Goal: Task Accomplishment & Management: Use online tool/utility

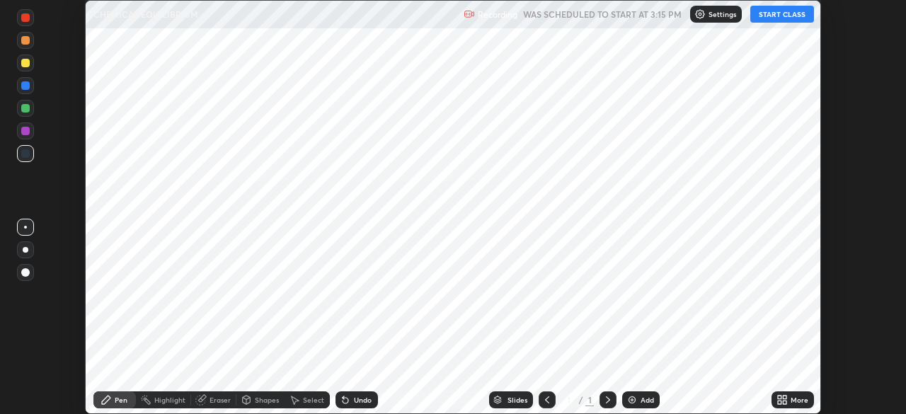
scroll to position [414, 906]
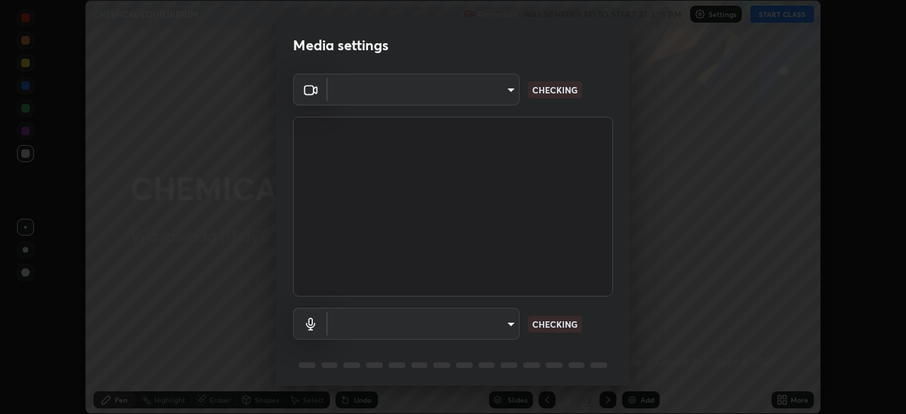
type input "b74a1fcb957b607d7891aad9ae8d06523c05b0d929b8136650b48c924e792bd8"
click at [508, 326] on body "Erase all CHEMICAL EQUILIBRIUM Recording WAS SCHEDULED TO START AT 3:15 PM Sett…" at bounding box center [453, 207] width 906 height 414
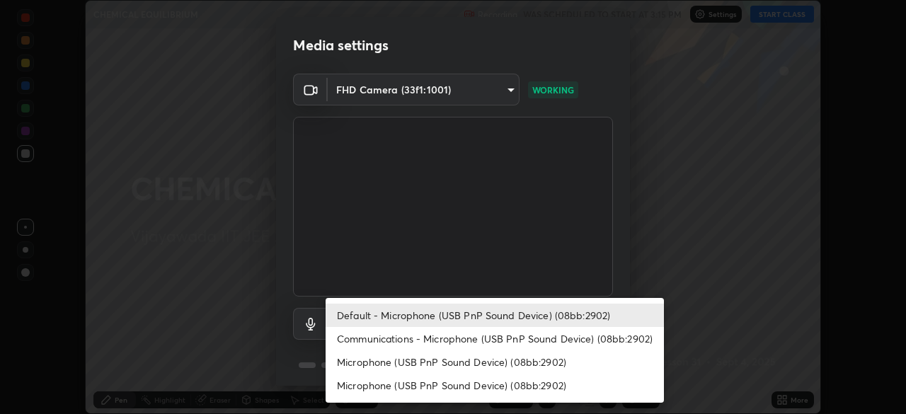
click at [491, 338] on li "Communications - Microphone (USB PnP Sound Device) (08bb:2902)" at bounding box center [495, 338] width 338 height 23
type input "communications"
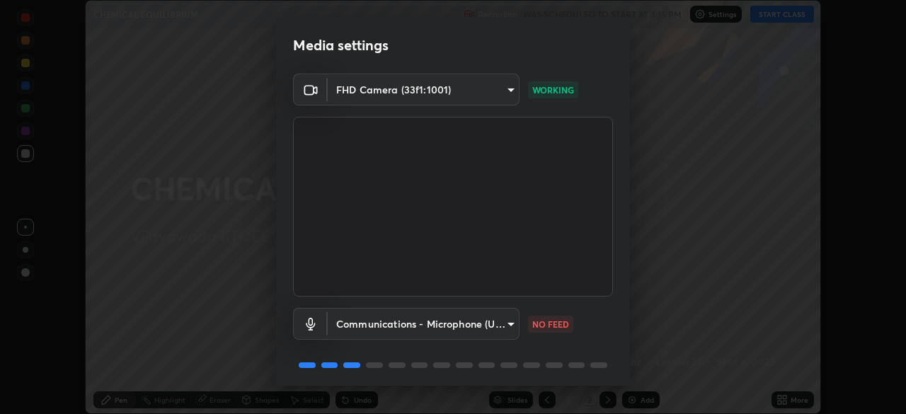
scroll to position [50, 0]
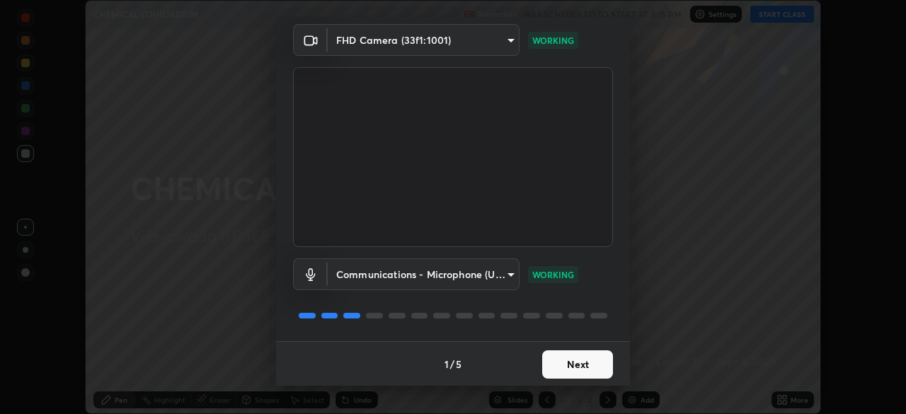
click at [582, 368] on button "Next" at bounding box center [577, 364] width 71 height 28
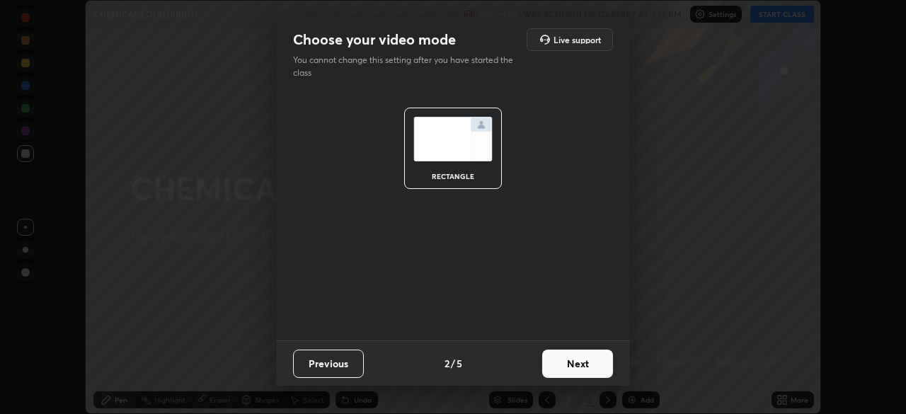
scroll to position [0, 0]
click at [588, 365] on button "Next" at bounding box center [577, 364] width 71 height 28
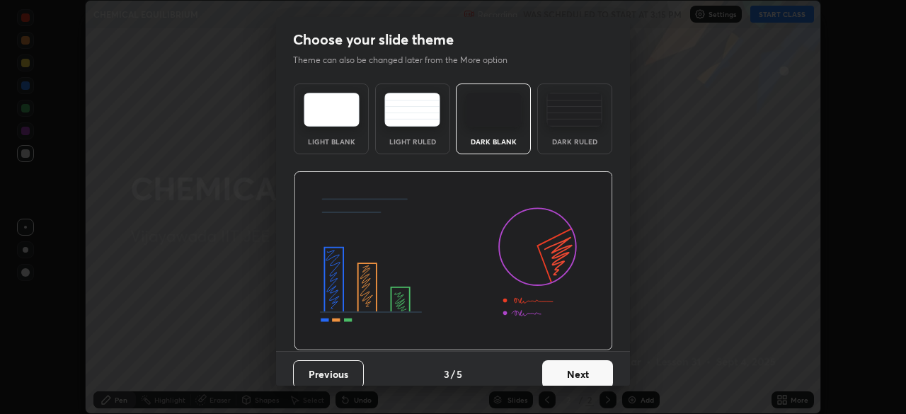
click at [590, 367] on button "Next" at bounding box center [577, 374] width 71 height 28
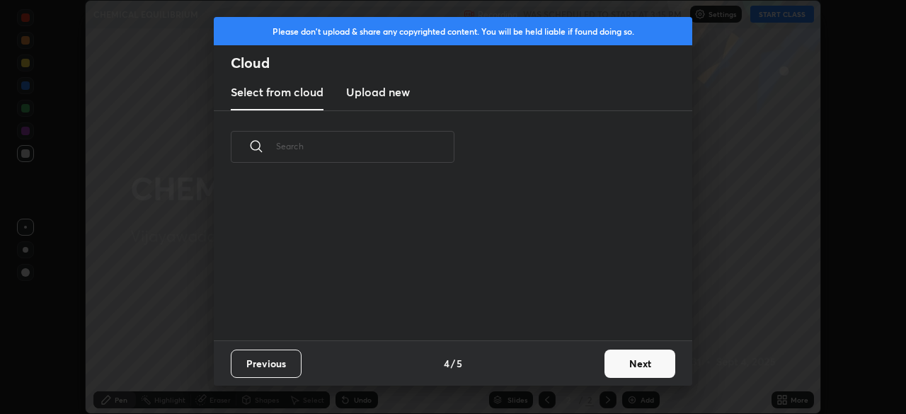
click at [594, 367] on div "Previous 4 / 5 Next" at bounding box center [453, 362] width 478 height 45
click at [608, 366] on button "Next" at bounding box center [639, 364] width 71 height 28
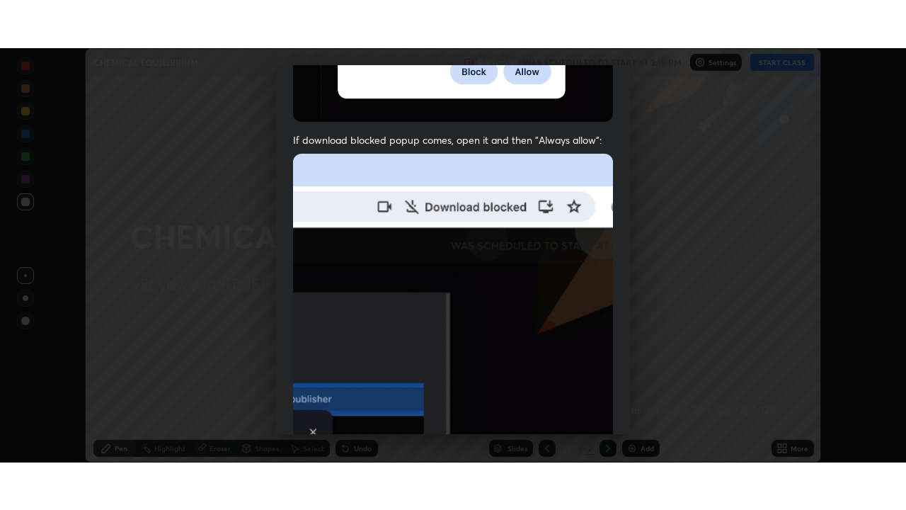
scroll to position [338, 0]
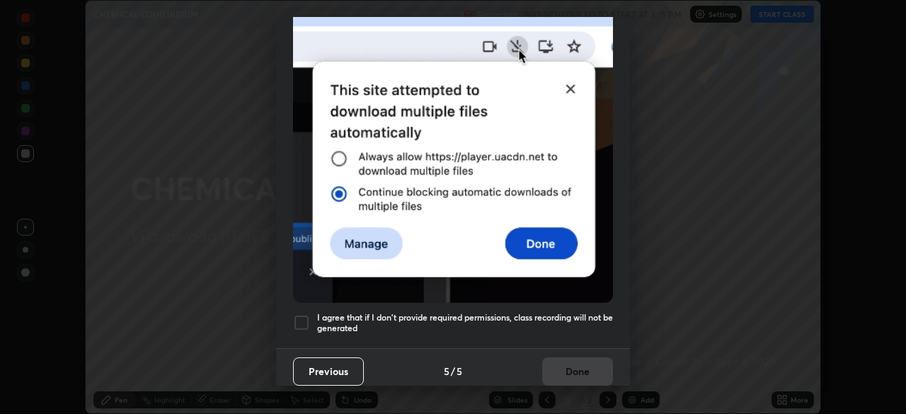
click at [302, 314] on div at bounding box center [301, 322] width 17 height 17
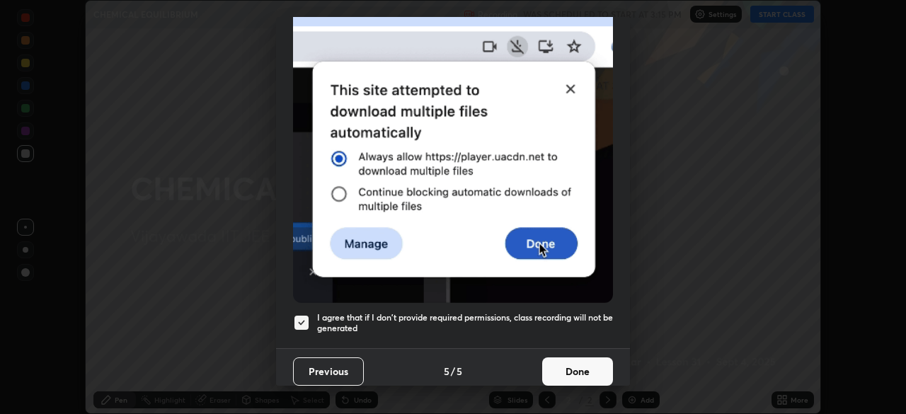
click at [582, 369] on button "Done" at bounding box center [577, 371] width 71 height 28
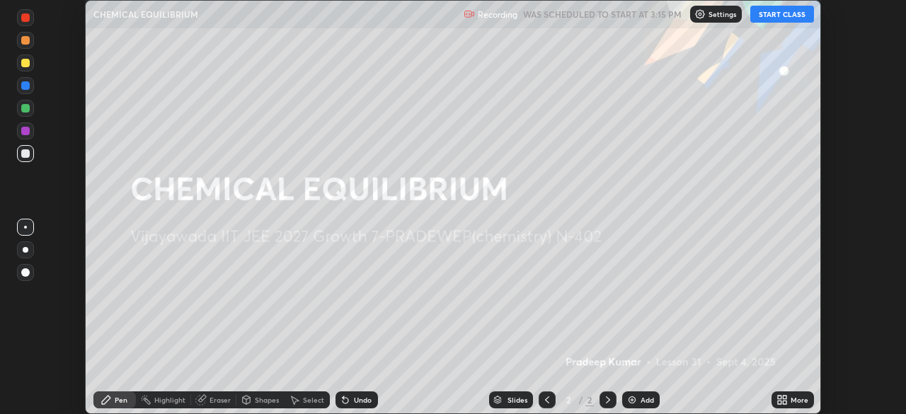
click at [788, 20] on button "START CLASS" at bounding box center [782, 14] width 64 height 17
click at [790, 17] on button "START CLASS" at bounding box center [782, 14] width 64 height 17
click at [783, 396] on icon at bounding box center [785, 398] width 4 height 4
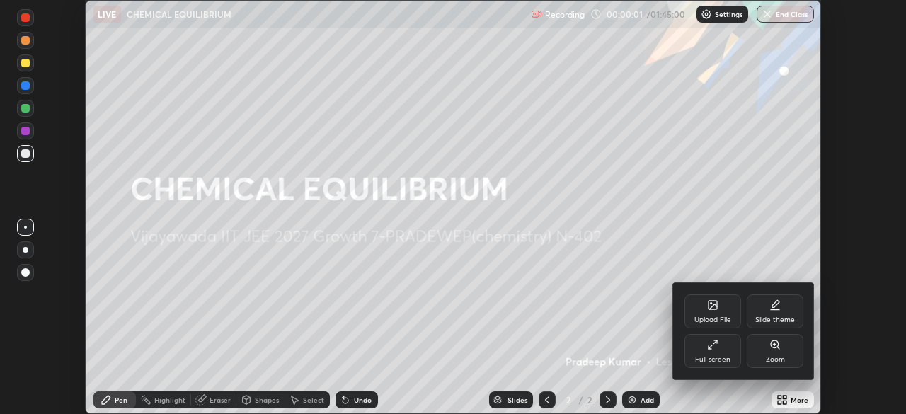
click at [713, 352] on div "Full screen" at bounding box center [712, 351] width 57 height 34
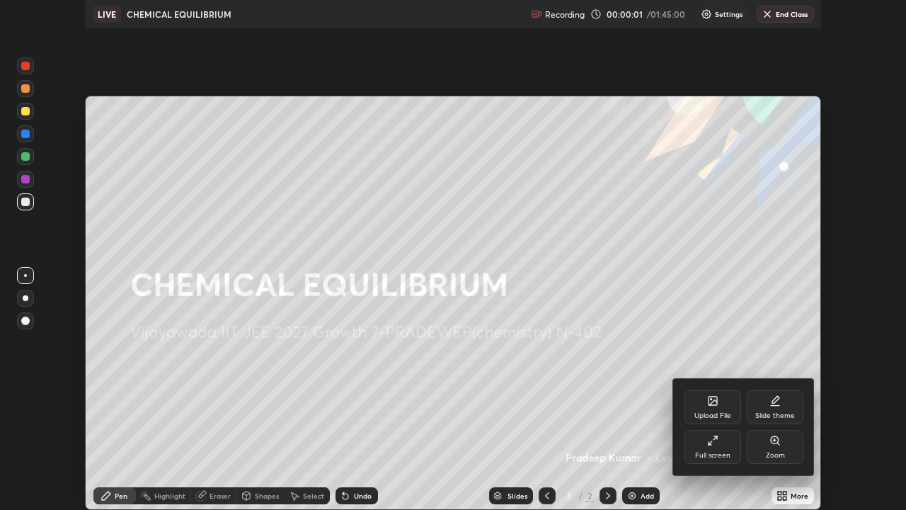
scroll to position [510, 906]
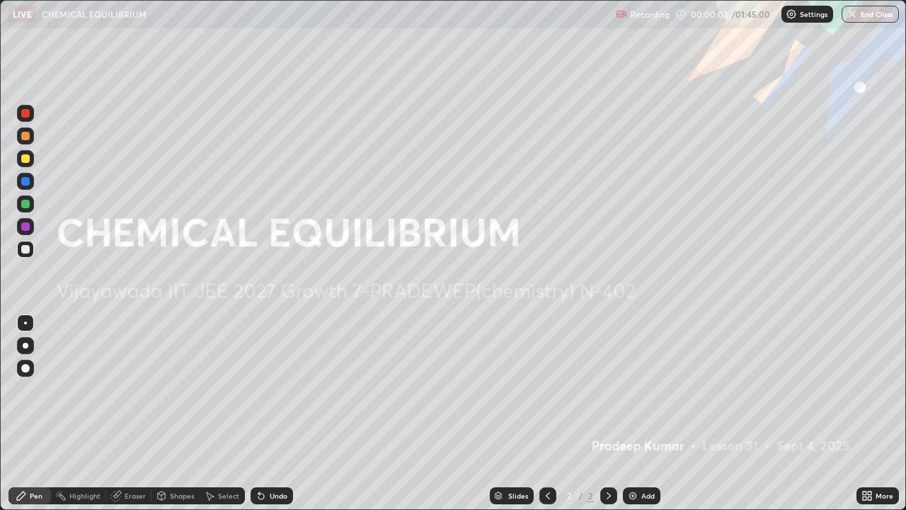
click at [633, 413] on img at bounding box center [632, 495] width 11 height 11
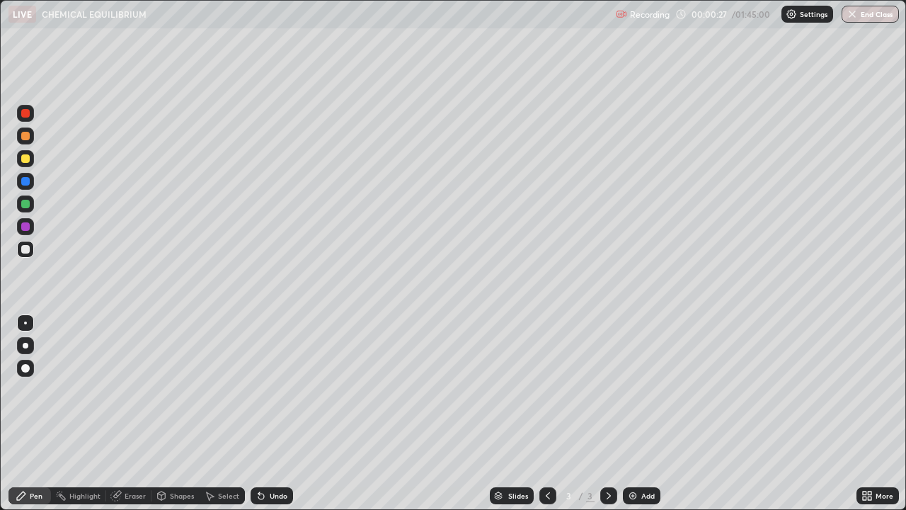
click at [28, 161] on div at bounding box center [25, 158] width 8 height 8
click at [262, 413] on icon at bounding box center [260, 495] width 11 height 11
click at [273, 413] on div "Undo" at bounding box center [279, 495] width 18 height 7
click at [272, 413] on div "Undo" at bounding box center [279, 495] width 18 height 7
click at [270, 413] on div "Undo" at bounding box center [279, 495] width 18 height 7
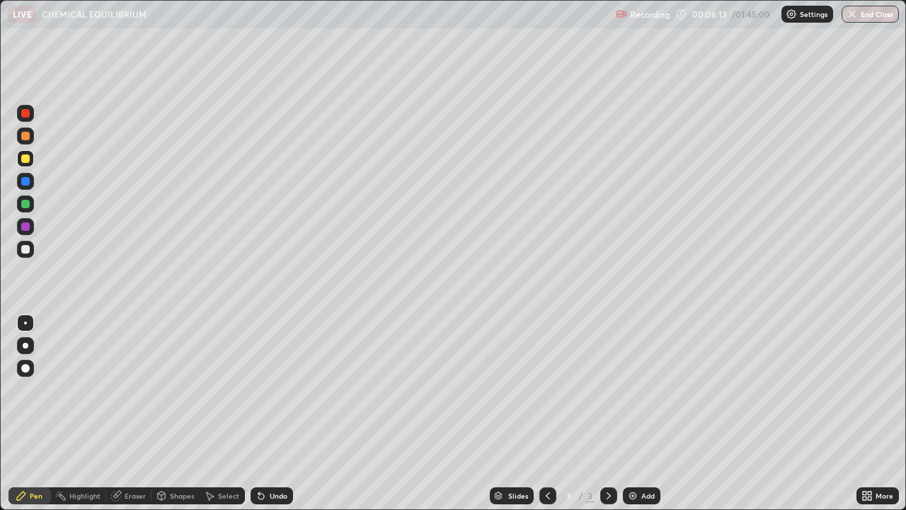
click at [270, 413] on div "Undo" at bounding box center [279, 495] width 18 height 7
click at [274, 413] on div "Undo" at bounding box center [272, 495] width 42 height 17
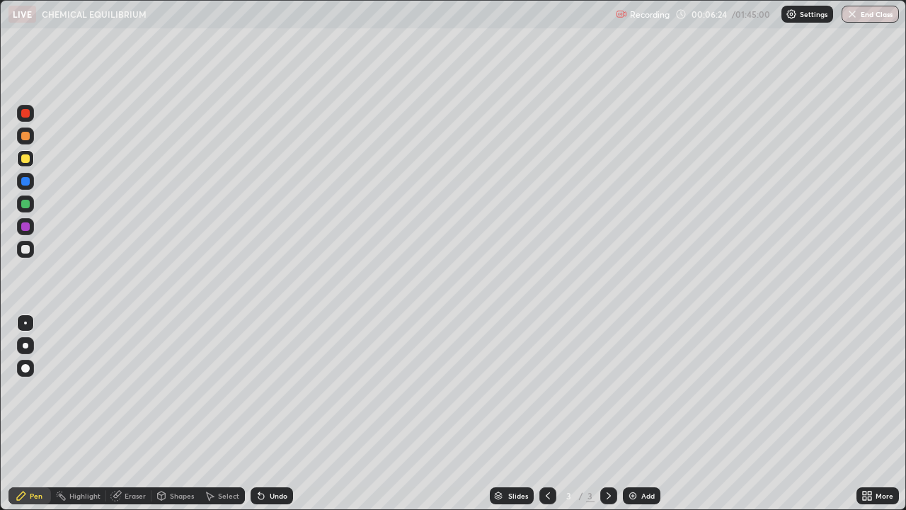
click at [275, 413] on div "Undo" at bounding box center [272, 495] width 42 height 17
click at [20, 249] on div at bounding box center [25, 249] width 17 height 17
click at [637, 413] on img at bounding box center [632, 495] width 11 height 11
click at [27, 160] on div at bounding box center [25, 158] width 8 height 8
click at [275, 413] on div "Undo" at bounding box center [279, 495] width 18 height 7
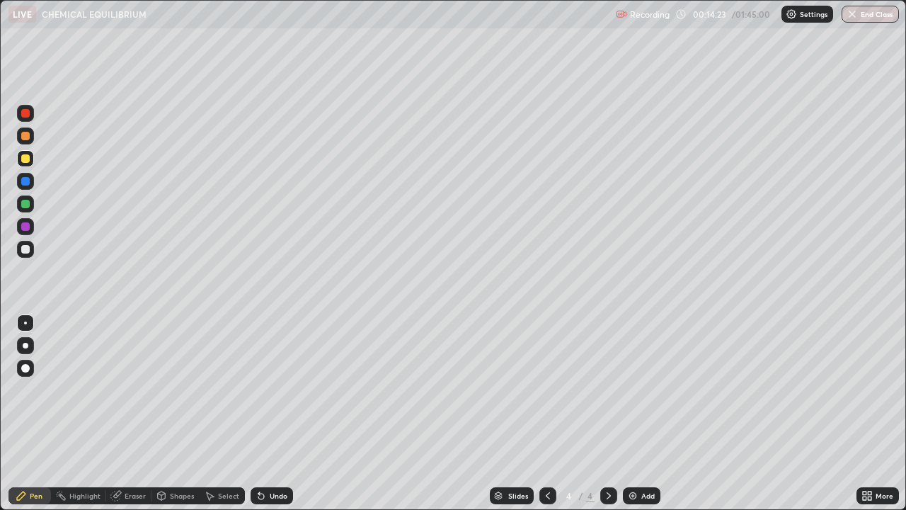
click at [25, 251] on div at bounding box center [25, 249] width 8 height 8
click at [0, 413] on div "Setting up your live class" at bounding box center [453, 255] width 906 height 510
click at [653, 413] on div "Add" at bounding box center [647, 495] width 13 height 7
click at [553, 413] on div at bounding box center [547, 495] width 17 height 17
click at [609, 413] on icon at bounding box center [608, 495] width 11 height 11
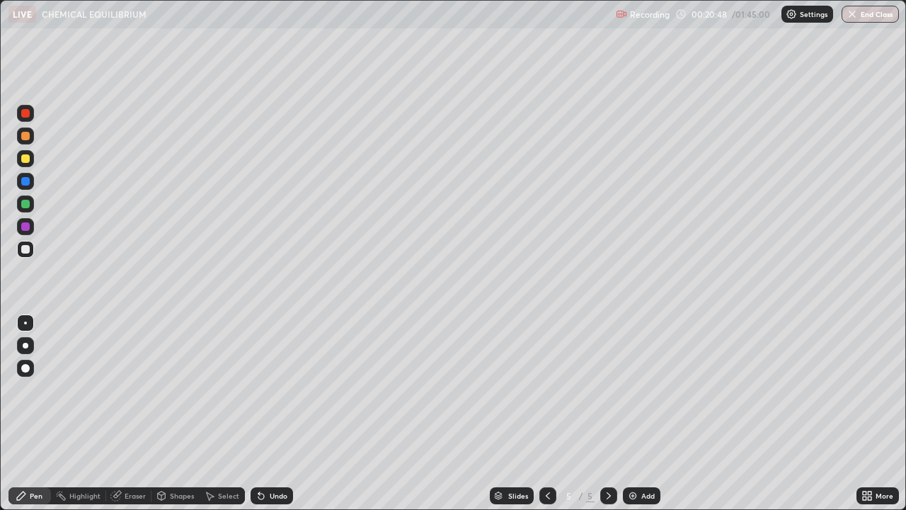
click at [23, 161] on div at bounding box center [25, 158] width 8 height 8
click at [267, 413] on div "Undo" at bounding box center [272, 495] width 42 height 17
click at [266, 413] on div "Undo" at bounding box center [272, 495] width 42 height 17
click at [140, 413] on div "Eraser" at bounding box center [135, 495] width 21 height 7
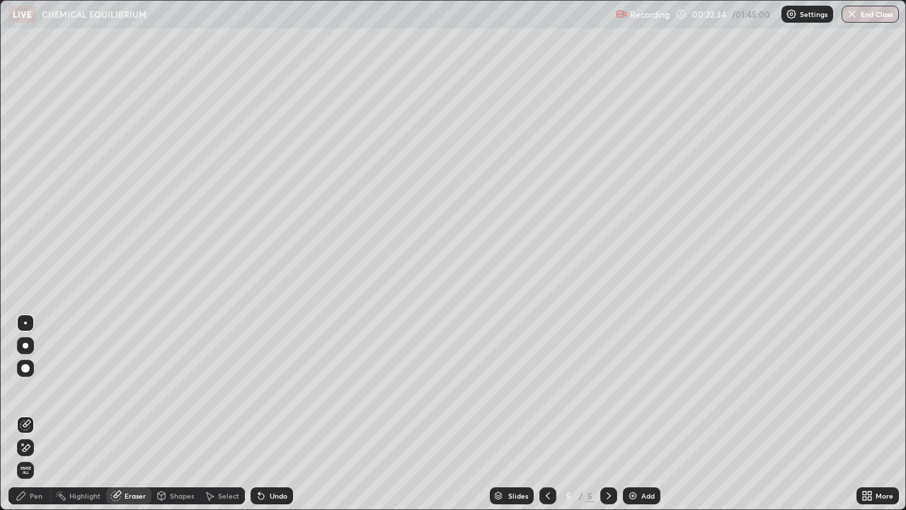
click at [30, 413] on div "Pen" at bounding box center [36, 495] width 13 height 7
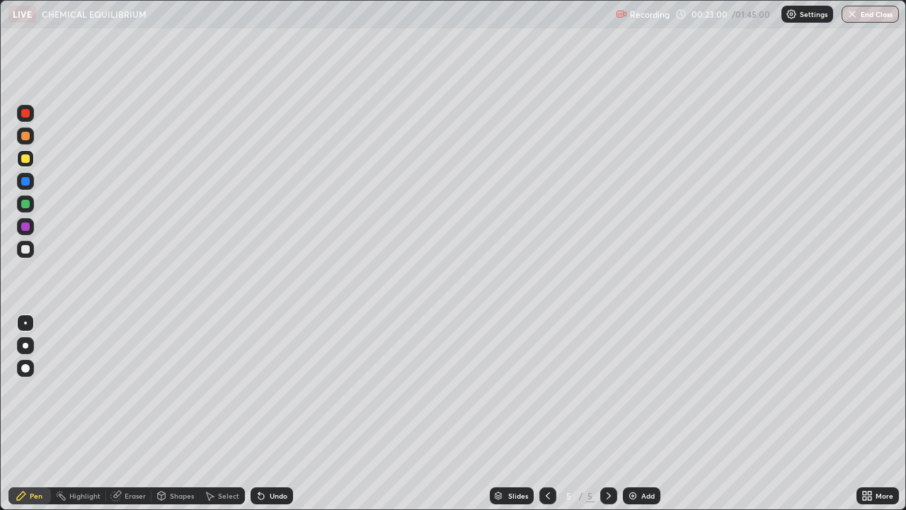
click at [23, 247] on div at bounding box center [25, 249] width 8 height 8
click at [266, 413] on div "Undo" at bounding box center [272, 495] width 42 height 17
click at [281, 413] on div "Undo" at bounding box center [279, 495] width 18 height 7
click at [130, 413] on div "Eraser" at bounding box center [135, 495] width 21 height 7
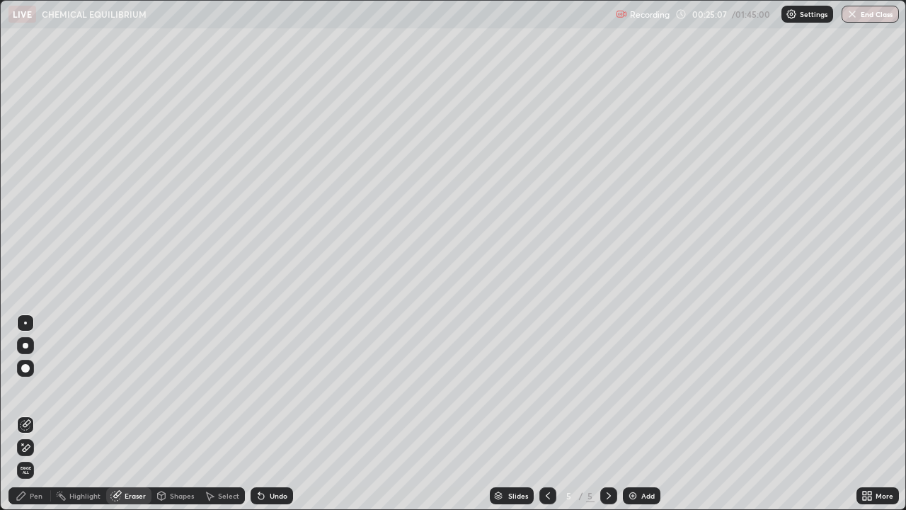
click at [33, 413] on div "Pen" at bounding box center [36, 495] width 13 height 7
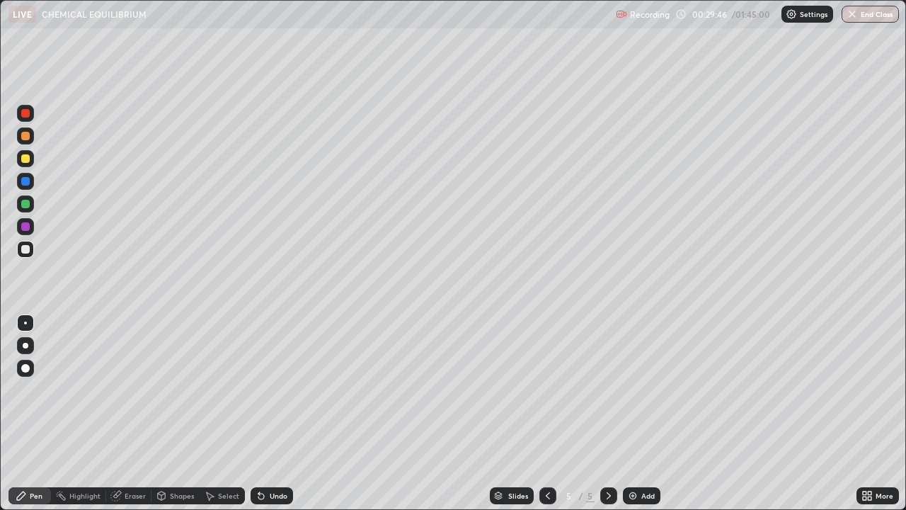
click at [0, 413] on div "Setting up your live class" at bounding box center [453, 255] width 906 height 510
click at [132, 413] on div "Eraser" at bounding box center [135, 495] width 21 height 7
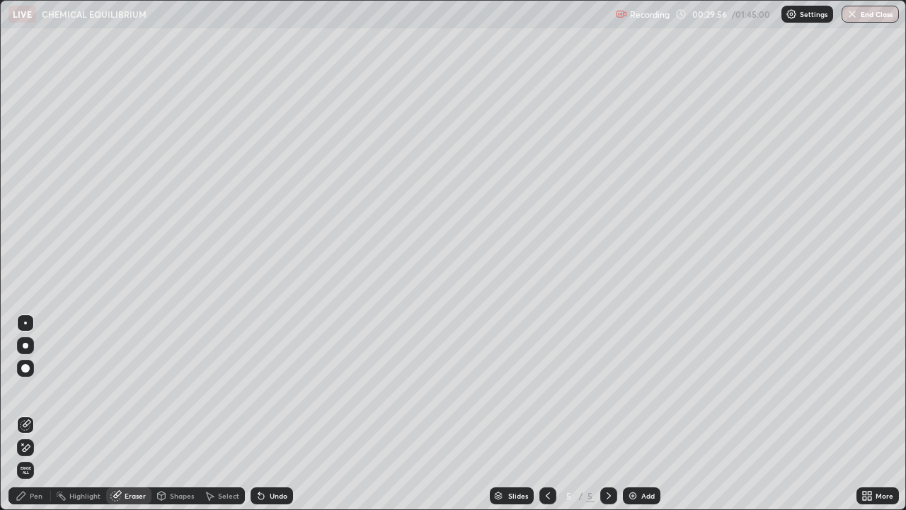
click at [27, 413] on div "Pen" at bounding box center [29, 495] width 42 height 17
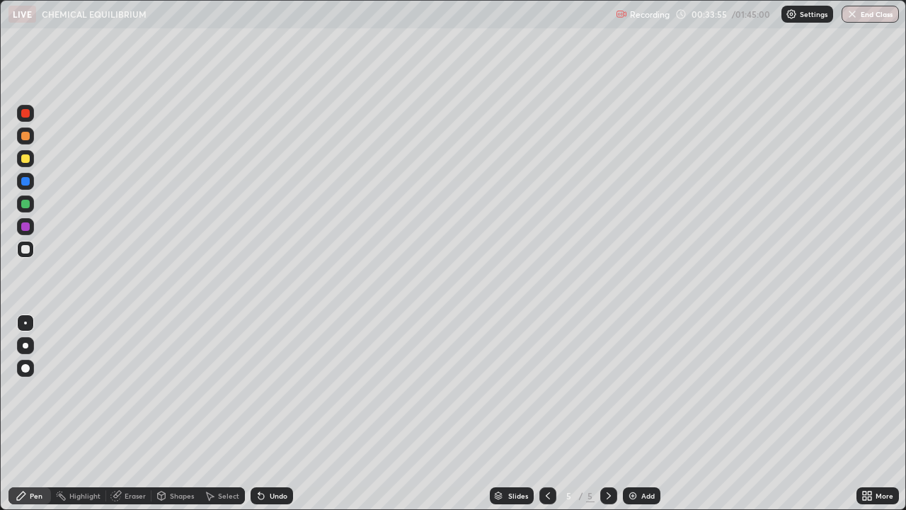
click at [627, 413] on img at bounding box center [632, 495] width 11 height 11
click at [278, 413] on div "Undo" at bounding box center [279, 495] width 18 height 7
click at [277, 413] on div "Undo" at bounding box center [272, 495] width 42 height 17
click at [279, 413] on div "Undo" at bounding box center [279, 495] width 18 height 7
click at [553, 413] on div at bounding box center [547, 495] width 17 height 28
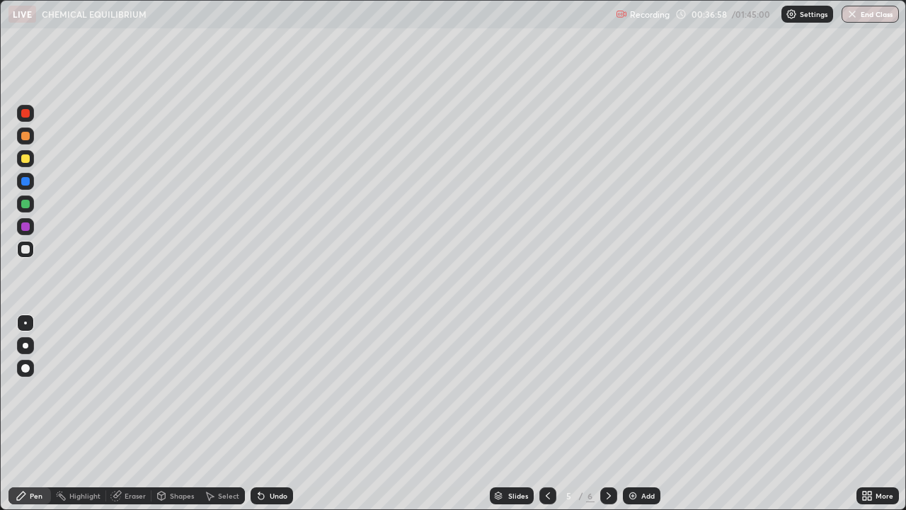
click at [607, 413] on icon at bounding box center [609, 495] width 4 height 7
click at [548, 413] on icon at bounding box center [548, 495] width 4 height 7
click at [609, 413] on icon at bounding box center [608, 495] width 11 height 11
click at [645, 413] on div "Add" at bounding box center [642, 495] width 38 height 17
click at [277, 413] on div "Undo" at bounding box center [272, 495] width 42 height 17
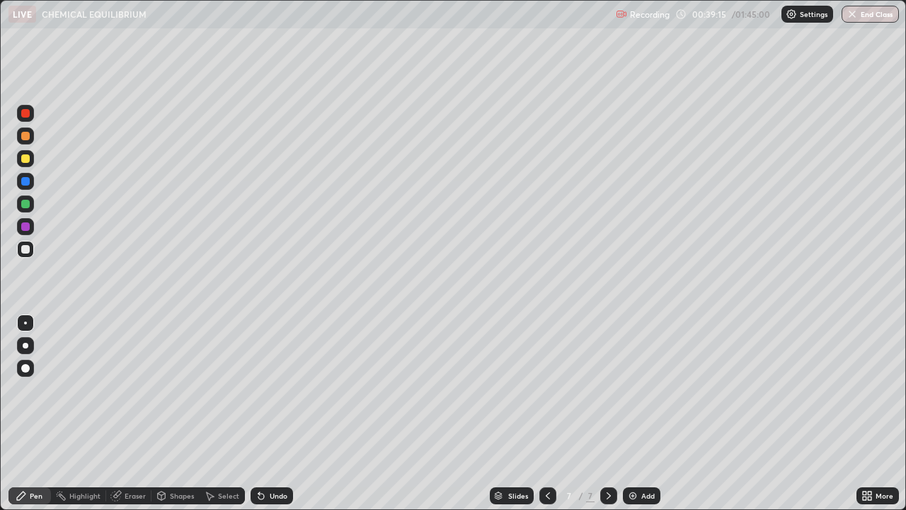
click at [280, 413] on div "Undo" at bounding box center [279, 495] width 18 height 7
click at [274, 413] on div "Undo" at bounding box center [279, 495] width 18 height 7
click at [272, 413] on div "Undo" at bounding box center [279, 495] width 18 height 7
click at [607, 413] on icon at bounding box center [608, 495] width 11 height 11
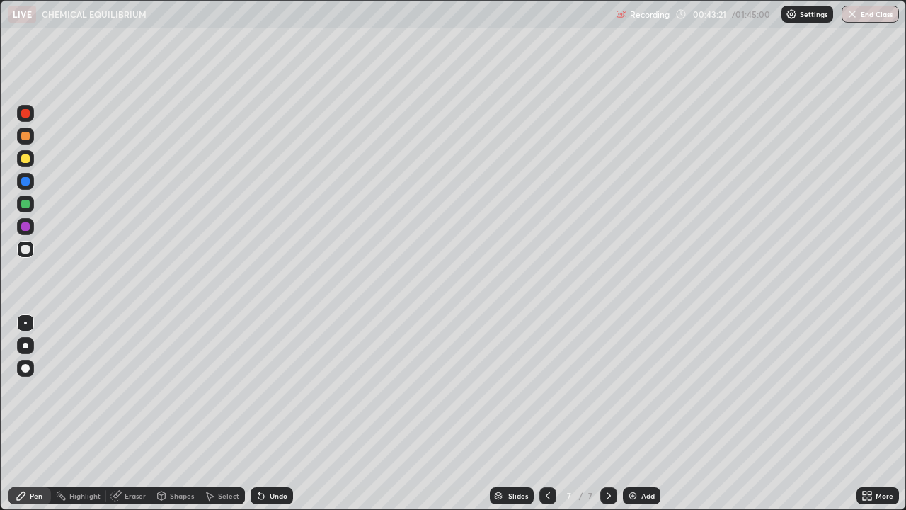
click at [631, 413] on img at bounding box center [632, 495] width 11 height 11
click at [27, 159] on div at bounding box center [25, 158] width 8 height 8
click at [27, 250] on div at bounding box center [25, 249] width 8 height 8
click at [275, 413] on div "Undo" at bounding box center [279, 495] width 18 height 7
click at [274, 413] on div "Undo" at bounding box center [272, 495] width 42 height 17
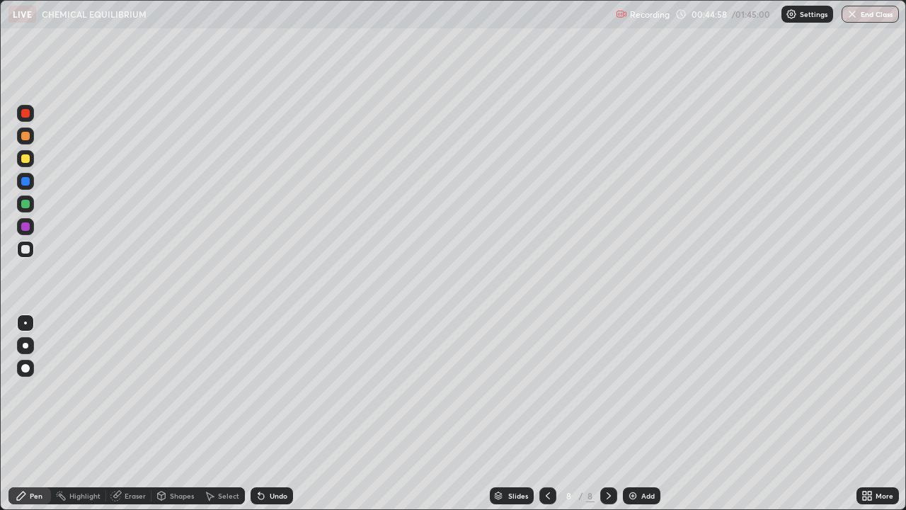
click at [260, 413] on icon at bounding box center [260, 495] width 11 height 11
click at [270, 413] on div "Undo" at bounding box center [279, 495] width 18 height 7
click at [633, 413] on img at bounding box center [632, 495] width 11 height 11
click at [270, 413] on div "Undo" at bounding box center [272, 495] width 42 height 17
click at [264, 413] on icon at bounding box center [260, 495] width 11 height 11
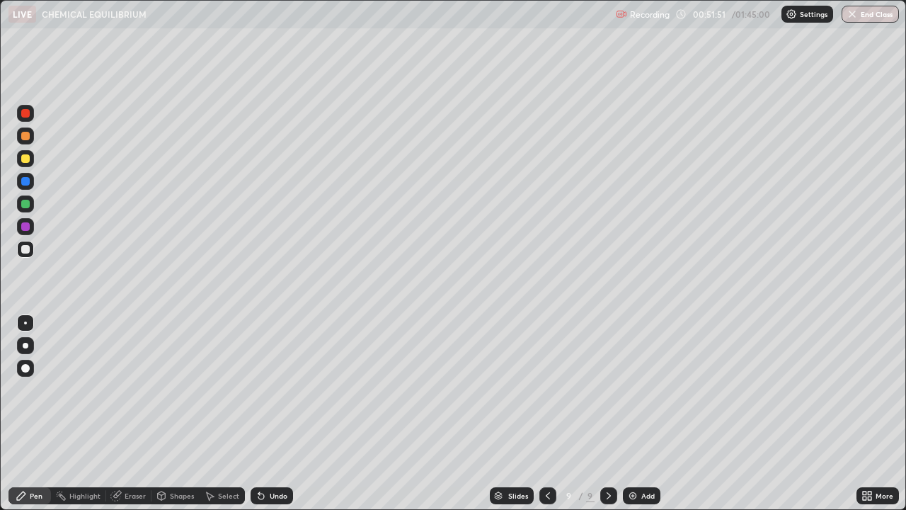
click at [548, 413] on div at bounding box center [547, 495] width 17 height 17
click at [609, 413] on icon at bounding box center [608, 495] width 11 height 11
click at [548, 413] on icon at bounding box center [547, 495] width 11 height 11
click at [607, 413] on icon at bounding box center [608, 495] width 11 height 11
click at [265, 413] on div "Undo" at bounding box center [272, 495] width 42 height 17
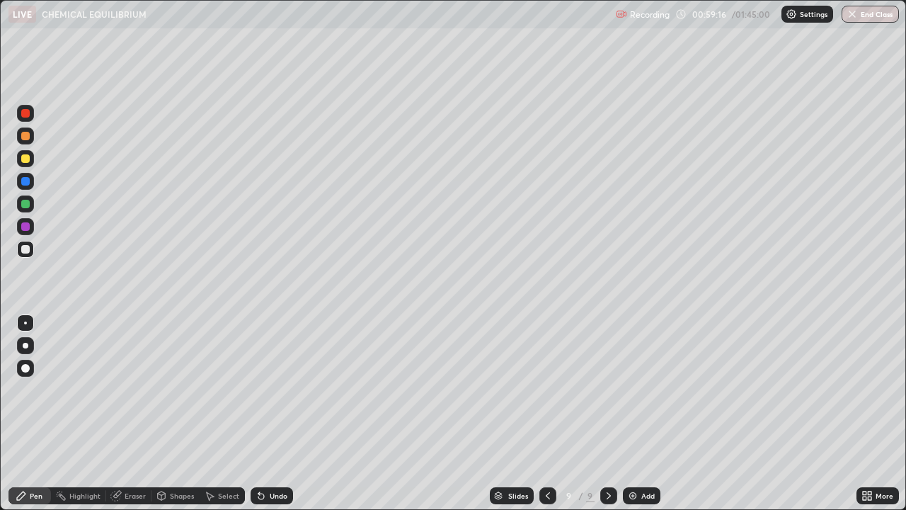
click at [637, 413] on div "Add" at bounding box center [642, 495] width 38 height 17
click at [546, 413] on icon at bounding box center [546, 495] width 11 height 11
click at [607, 413] on icon at bounding box center [608, 495] width 11 height 11
click at [267, 413] on div "Undo" at bounding box center [272, 495] width 42 height 17
click at [548, 413] on icon at bounding box center [546, 495] width 11 height 11
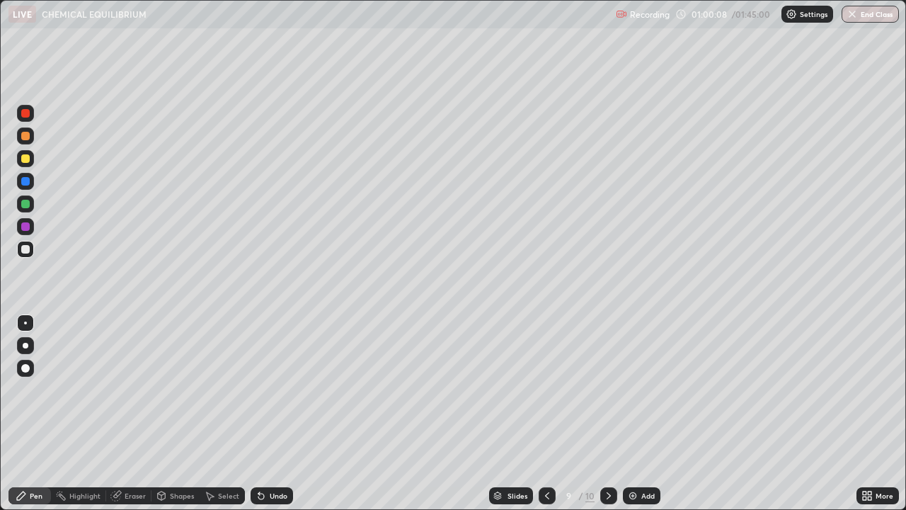
click at [607, 413] on icon at bounding box center [608, 495] width 11 height 11
click at [276, 413] on div "Undo" at bounding box center [272, 495] width 42 height 17
click at [270, 413] on div "Undo" at bounding box center [279, 495] width 18 height 7
click at [266, 413] on div "Undo" at bounding box center [272, 495] width 42 height 17
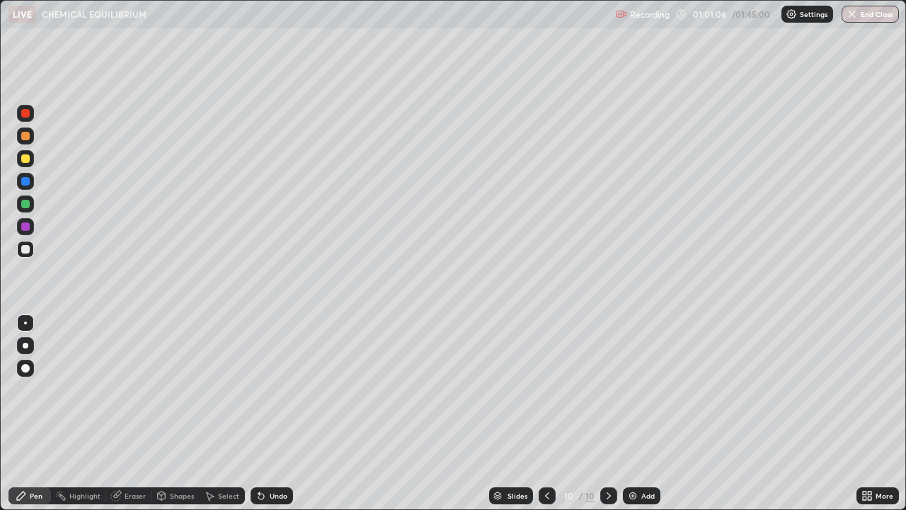
click at [270, 413] on div "Undo" at bounding box center [279, 495] width 18 height 7
click at [276, 413] on div "Undo" at bounding box center [279, 495] width 18 height 7
click at [270, 413] on div "Undo" at bounding box center [279, 495] width 18 height 7
click at [273, 413] on div "Undo" at bounding box center [279, 495] width 18 height 7
click at [275, 413] on div "Undo" at bounding box center [272, 495] width 42 height 17
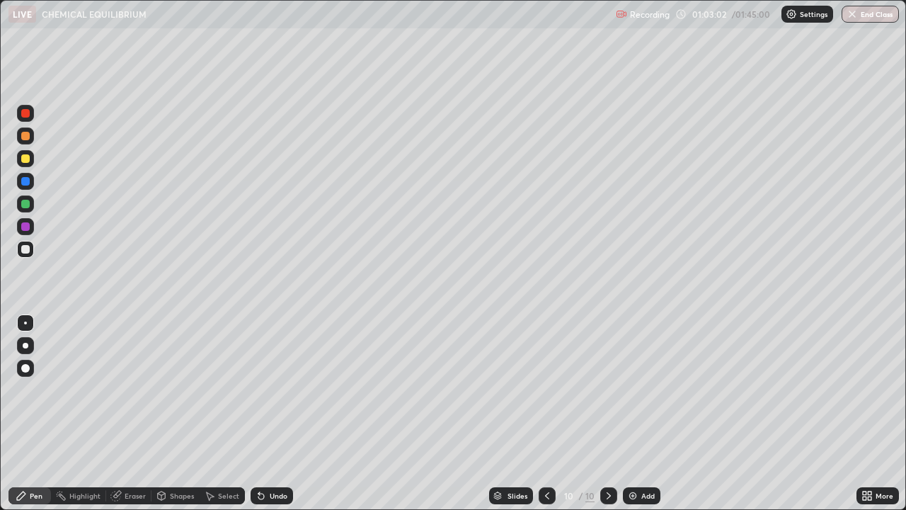
click at [25, 159] on div at bounding box center [25, 158] width 8 height 8
click at [633, 413] on img at bounding box center [632, 495] width 11 height 11
click at [23, 159] on div at bounding box center [25, 158] width 8 height 8
click at [629, 413] on img at bounding box center [632, 495] width 11 height 11
click at [28, 248] on div at bounding box center [25, 249] width 8 height 8
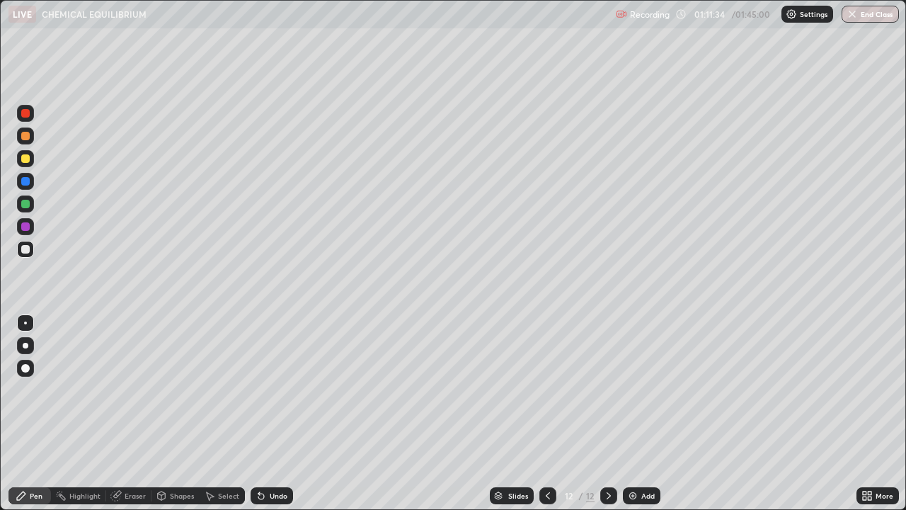
click at [548, 413] on icon at bounding box center [547, 495] width 11 height 11
click at [546, 413] on icon at bounding box center [547, 495] width 11 height 11
click at [607, 413] on icon at bounding box center [608, 495] width 11 height 11
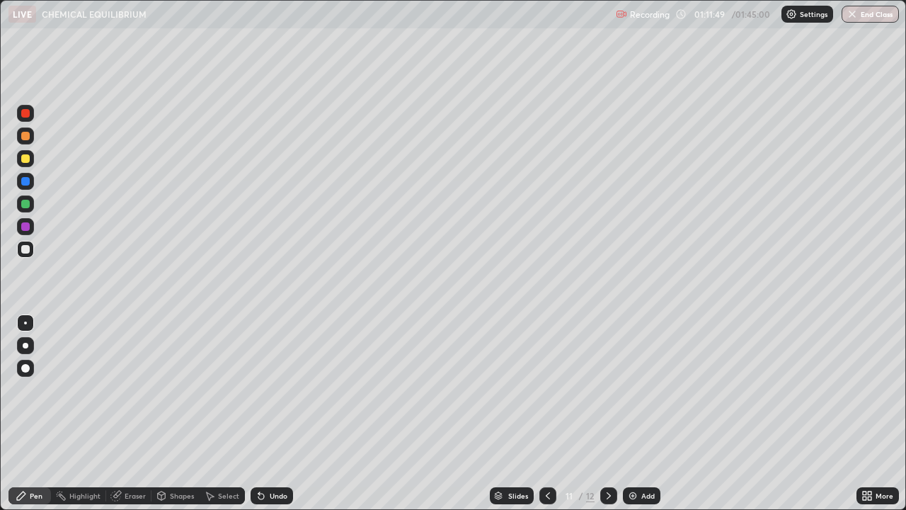
click at [606, 413] on icon at bounding box center [608, 495] width 11 height 11
click at [278, 413] on div "Undo" at bounding box center [279, 495] width 18 height 7
click at [276, 413] on div "Undo" at bounding box center [279, 495] width 18 height 7
click at [270, 413] on div "Undo" at bounding box center [279, 495] width 18 height 7
click at [273, 413] on div "Undo" at bounding box center [279, 495] width 18 height 7
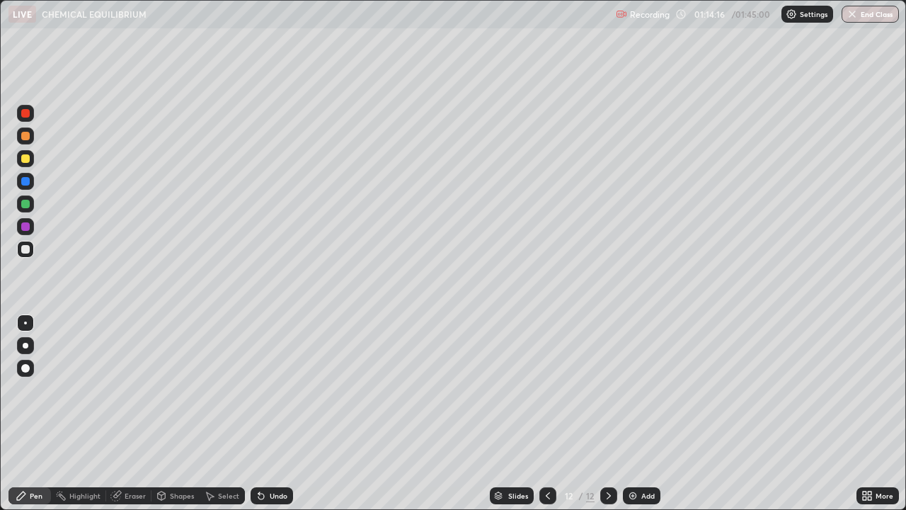
click at [273, 413] on div "Undo" at bounding box center [279, 495] width 18 height 7
click at [272, 413] on div "Undo" at bounding box center [279, 495] width 18 height 7
click at [203, 413] on div "Select" at bounding box center [222, 495] width 45 height 17
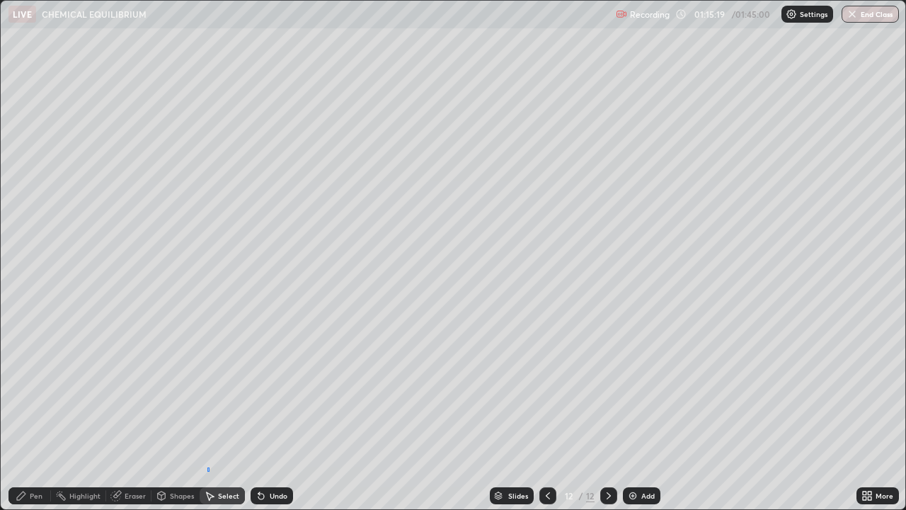
click at [207, 413] on div "0 ° Undo Copy Duplicate Duplicate to new slide Delete" at bounding box center [453, 255] width 905 height 509
click at [220, 413] on div "0 ° Undo Copy Duplicate Duplicate to new slide Delete" at bounding box center [453, 255] width 905 height 509
click at [30, 413] on div "Pen" at bounding box center [36, 495] width 13 height 7
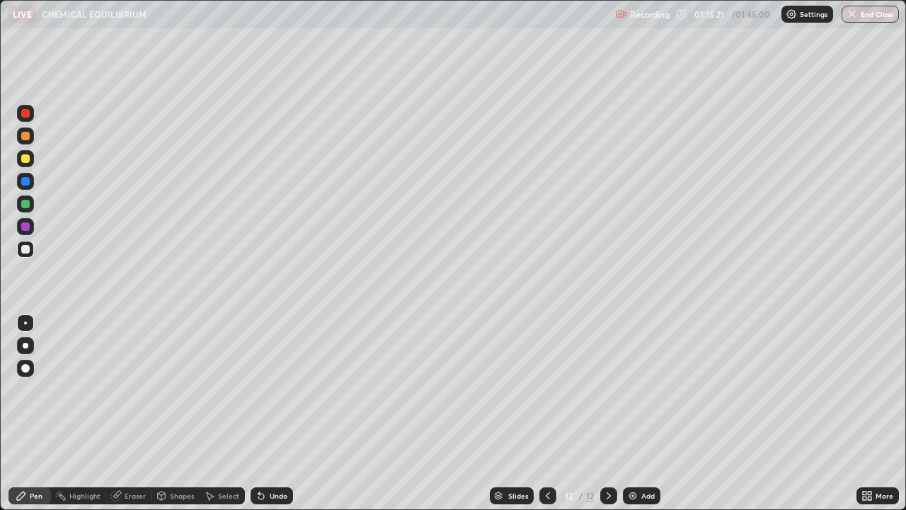
click at [207, 413] on div "Select" at bounding box center [222, 495] width 45 height 28
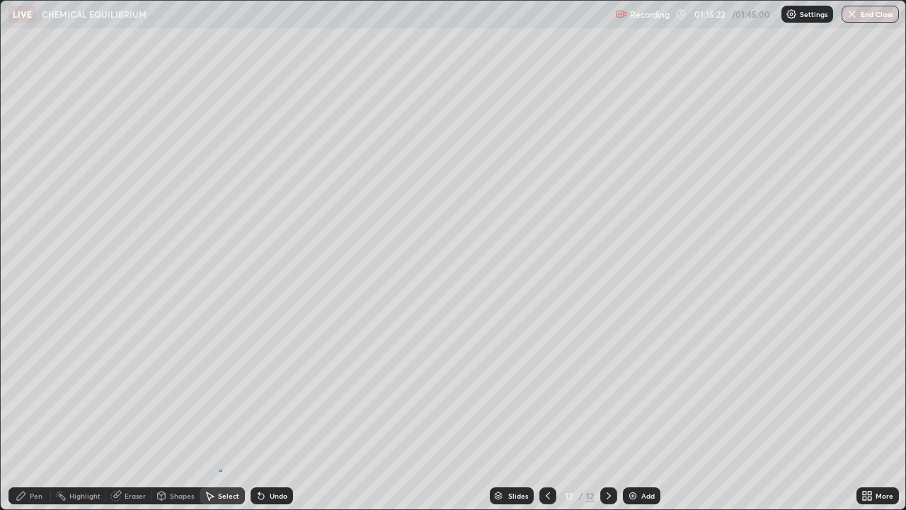
click at [222, 413] on div "0 ° Undo Copy Duplicate Duplicate to new slide Delete" at bounding box center [453, 255] width 905 height 509
click at [26, 413] on icon at bounding box center [21, 495] width 11 height 11
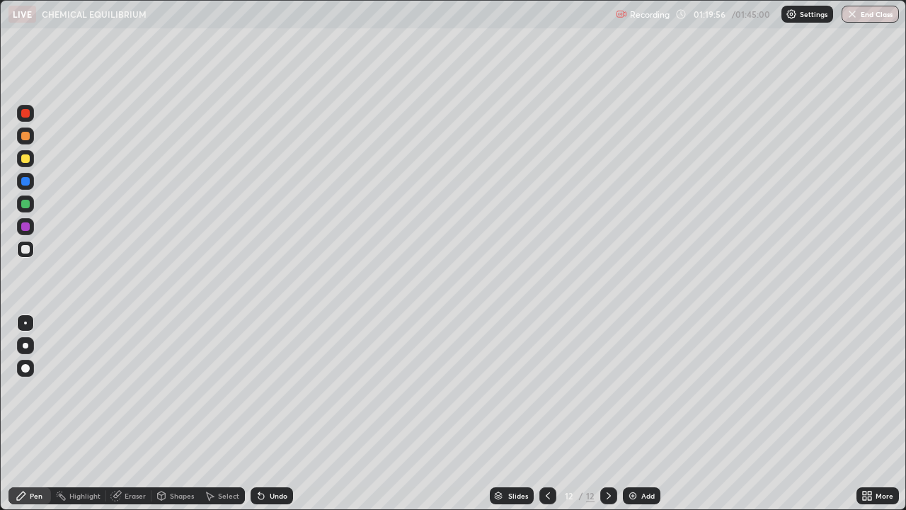
click at [633, 413] on img at bounding box center [632, 495] width 11 height 11
click at [23, 159] on div at bounding box center [25, 158] width 8 height 8
click at [544, 413] on icon at bounding box center [547, 495] width 11 height 11
click at [607, 413] on icon at bounding box center [608, 495] width 11 height 11
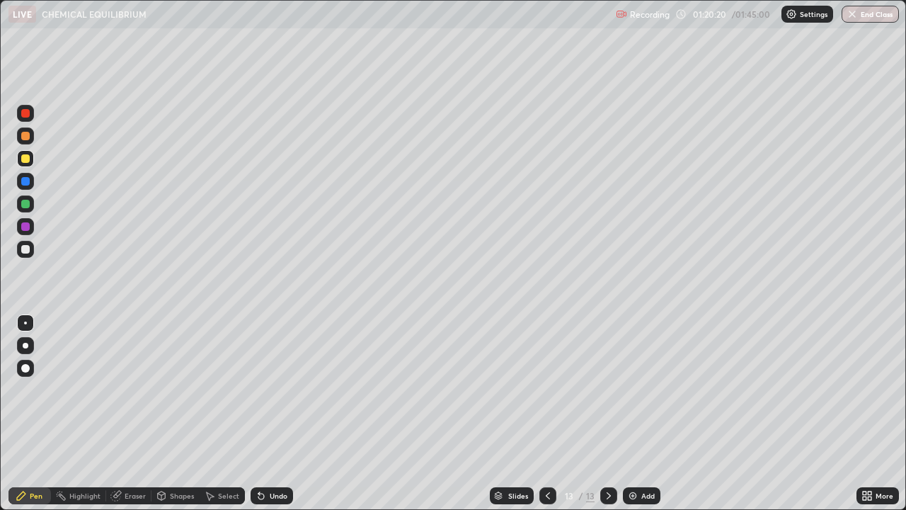
click at [546, 413] on icon at bounding box center [547, 495] width 11 height 11
click at [615, 413] on div at bounding box center [608, 495] width 17 height 28
click at [539, 413] on div at bounding box center [547, 495] width 17 height 17
click at [606, 413] on icon at bounding box center [608, 495] width 11 height 11
click at [546, 413] on icon at bounding box center [547, 495] width 11 height 11
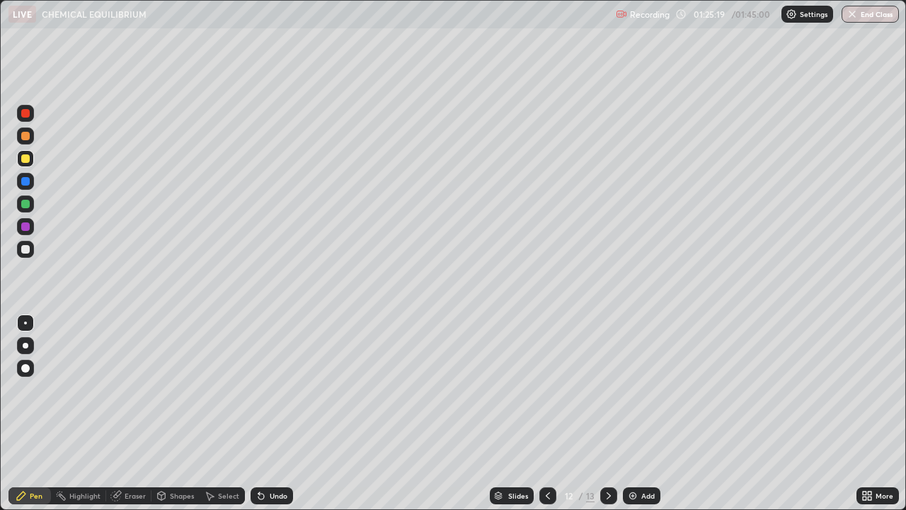
click at [605, 413] on icon at bounding box center [608, 495] width 11 height 11
click at [607, 413] on icon at bounding box center [608, 495] width 11 height 11
click at [634, 413] on img at bounding box center [632, 495] width 11 height 11
click at [635, 413] on img at bounding box center [632, 495] width 11 height 11
click at [270, 413] on div "Undo" at bounding box center [279, 495] width 18 height 7
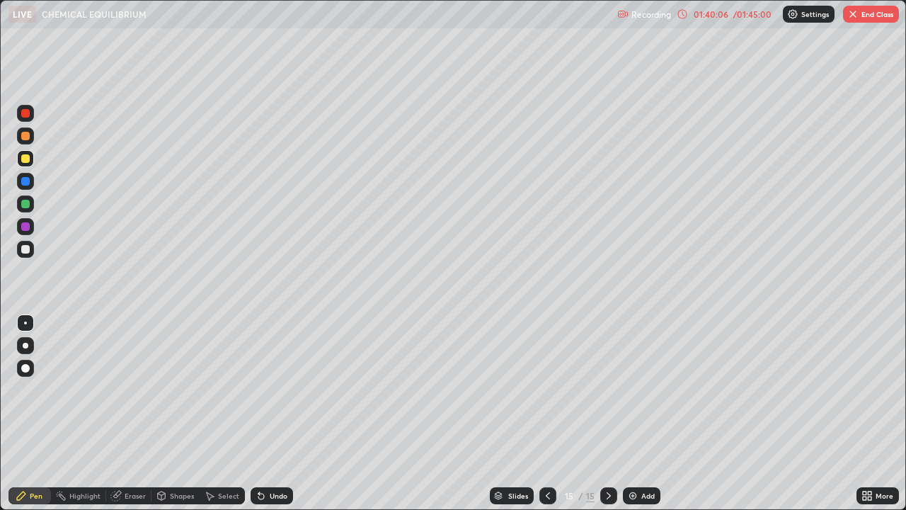
click at [866, 13] on button "End Class" at bounding box center [871, 14] width 56 height 17
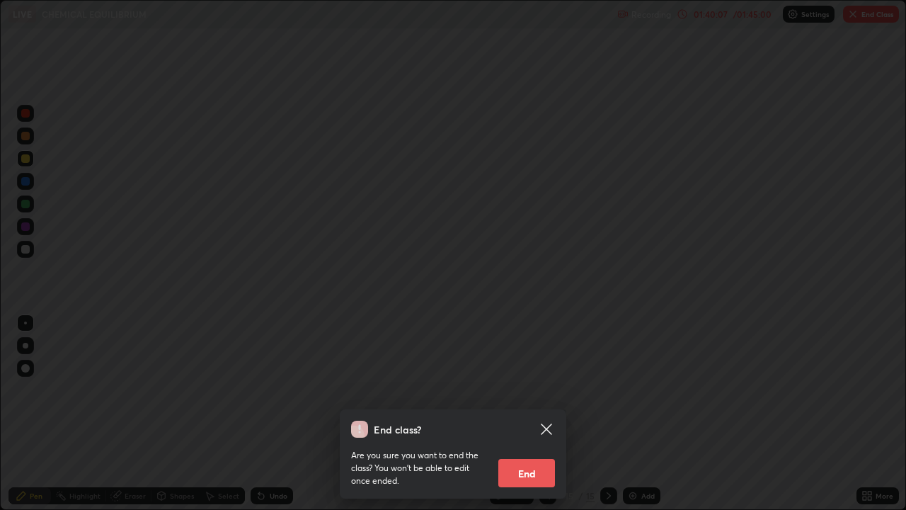
click at [535, 413] on button "End" at bounding box center [526, 473] width 57 height 28
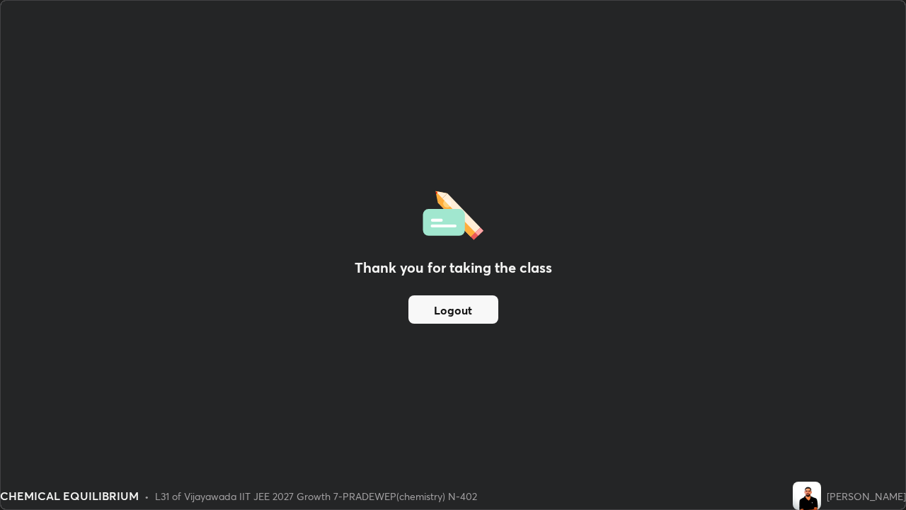
click at [466, 309] on button "Logout" at bounding box center [453, 309] width 90 height 28
